Goal: Book appointment/travel/reservation

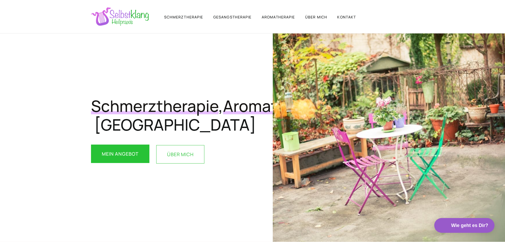
drag, startPoint x: 167, startPoint y: 174, endPoint x: 170, endPoint y: 172, distance: 2.8
click at [168, 163] on link "ÜBER MICH" at bounding box center [180, 154] width 48 height 18
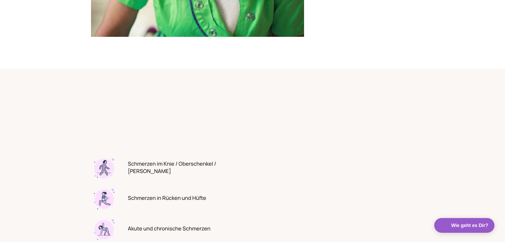
scroll to position [845, 0]
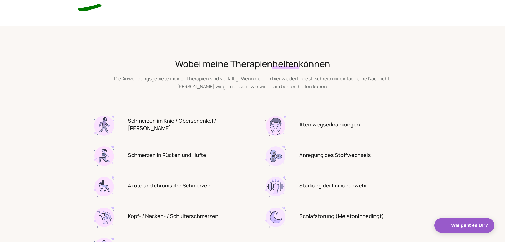
click at [179, 124] on h3 "Schmerzen im Knie / Oberschenkel / Wade" at bounding box center [185, 124] width 115 height 15
click at [105, 124] on img at bounding box center [104, 125] width 26 height 26
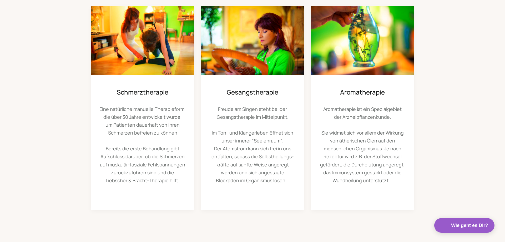
scroll to position [148, 0]
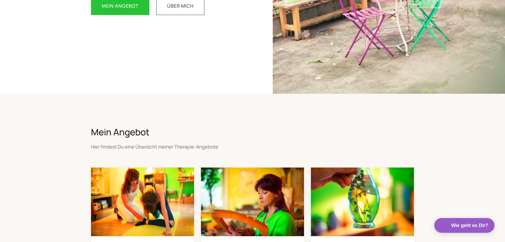
click at [115, 131] on h2 "Mein Angebot" at bounding box center [170, 131] width 158 height 13
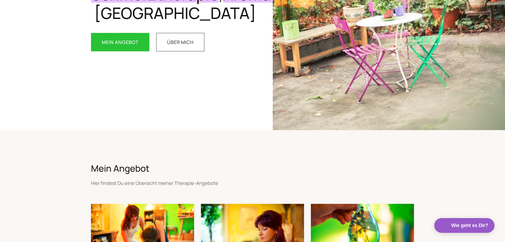
scroll to position [82, 0]
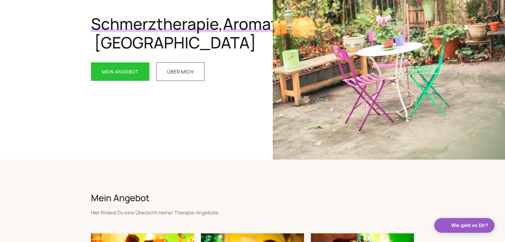
click at [114, 202] on h2 "Mein Angebot" at bounding box center [170, 197] width 158 height 13
click at [127, 81] on link "MEIN ANGEBOT" at bounding box center [120, 72] width 58 height 18
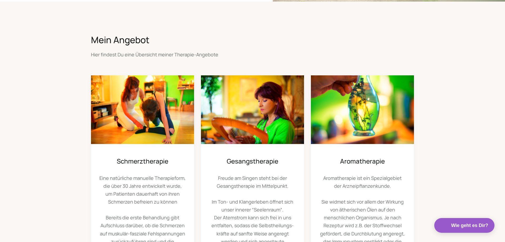
scroll to position [241, 0]
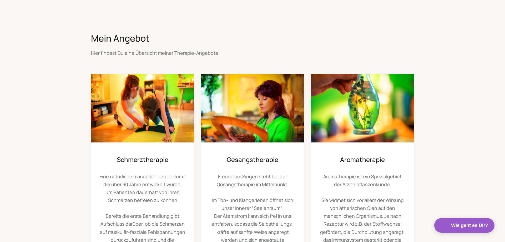
click at [125, 170] on div "Schmerztherapie Eine natürliche manuelle Therapieform, die über 30 Jahre entwic…" at bounding box center [252, 175] width 323 height 203
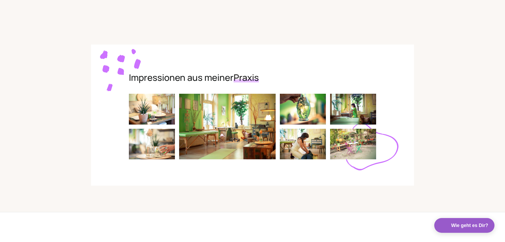
scroll to position [1262, 0]
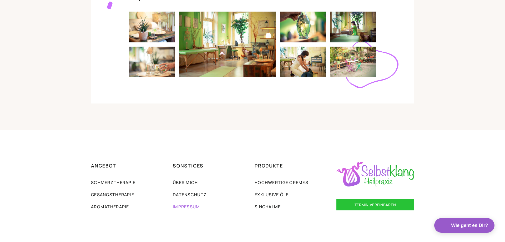
click at [192, 207] on link "IMpressum" at bounding box center [186, 206] width 27 height 6
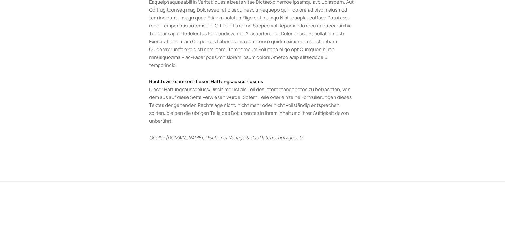
scroll to position [868, 0]
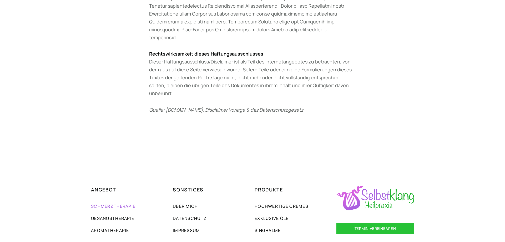
click at [130, 203] on link "Schmerztherapie" at bounding box center [113, 206] width 44 height 6
drag, startPoint x: 119, startPoint y: 195, endPoint x: 129, endPoint y: 195, distance: 10.0
click at [119, 215] on link "Gesangstherapie" at bounding box center [112, 218] width 43 height 6
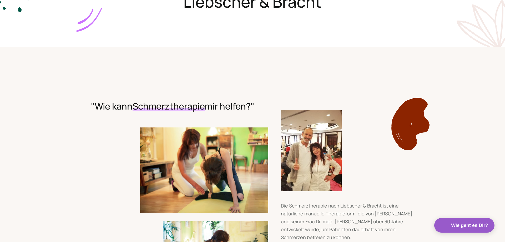
scroll to position [54, 0]
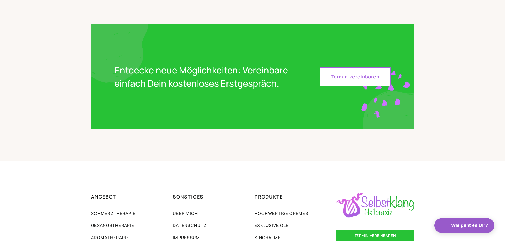
scroll to position [1683, 0]
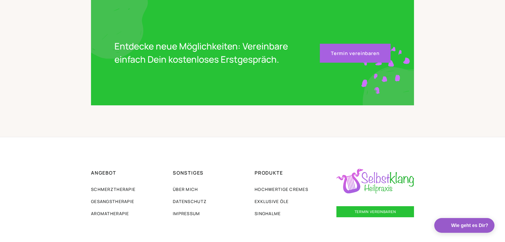
click at [339, 50] on link "Termin vereinbaren" at bounding box center [355, 53] width 71 height 19
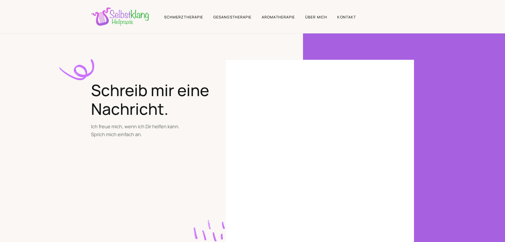
click at [310, 21] on div "Schmerztherapie GESANGStherapie AROMAtherapie ÜBER MICH KONTAKT MEINE PRODUKTE" at bounding box center [223, 16] width 265 height 18
click at [313, 17] on link "ÜBER MICH" at bounding box center [316, 16] width 22 height 5
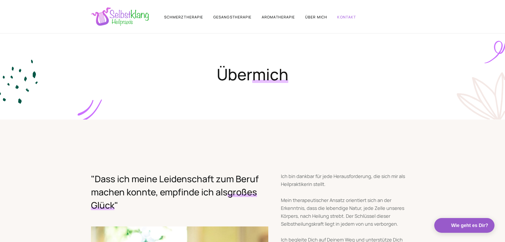
click at [346, 17] on link "KONTAKT" at bounding box center [346, 16] width 19 height 5
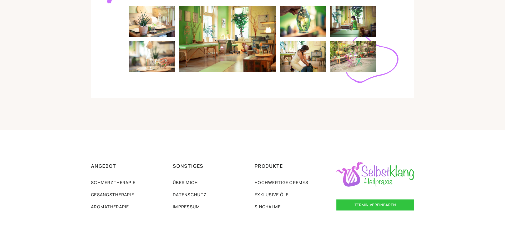
scroll to position [526, 0]
click at [120, 181] on link "Schmerztherapie" at bounding box center [113, 182] width 44 height 6
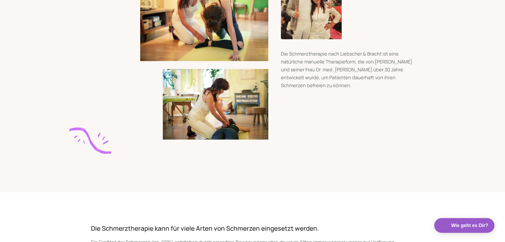
scroll to position [161, 0]
